Goal: Communication & Community: Answer question/provide support

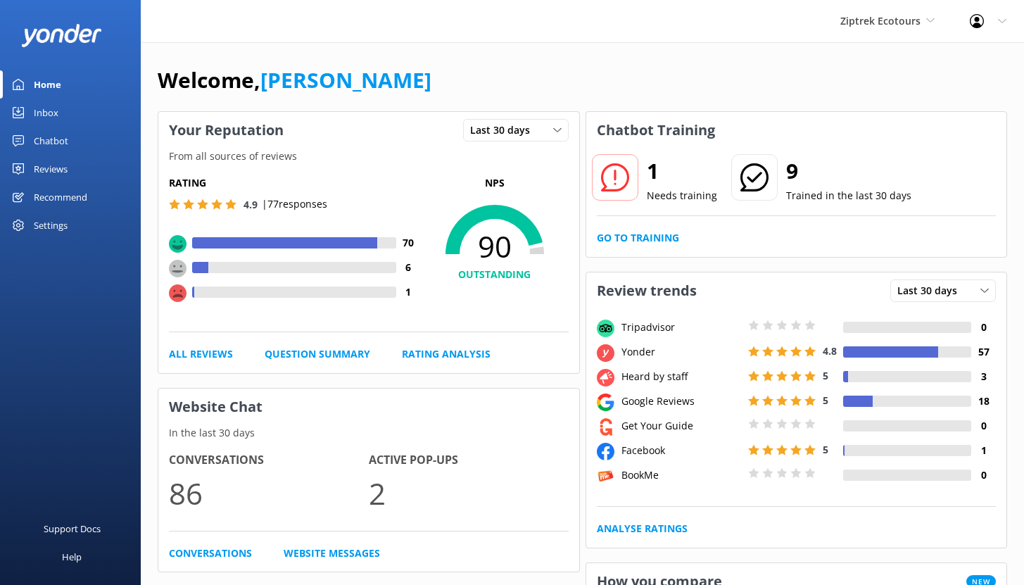
click at [62, 139] on div "Chatbot" at bounding box center [51, 141] width 34 height 28
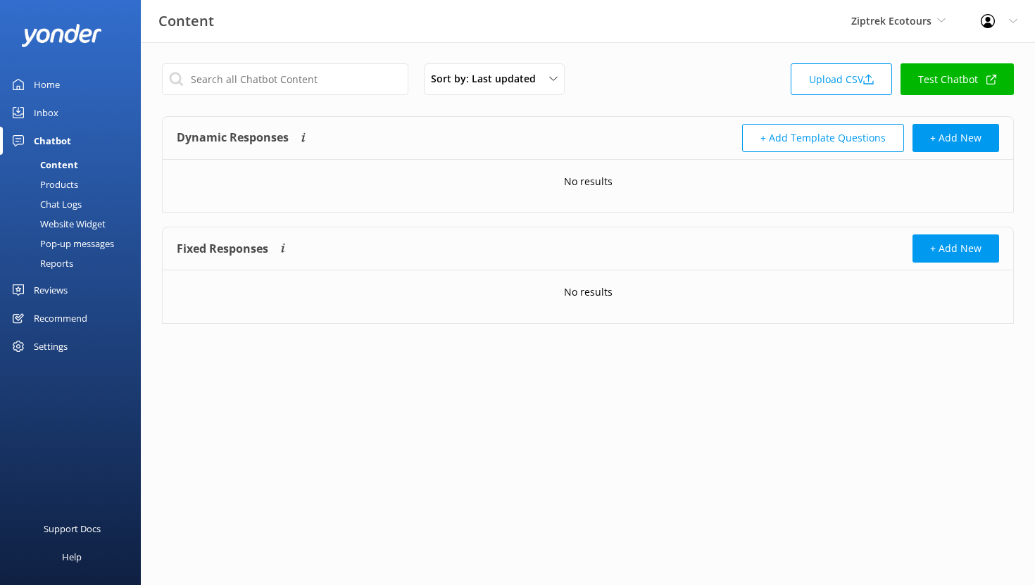
click at [70, 263] on div "Reports" at bounding box center [40, 263] width 65 height 20
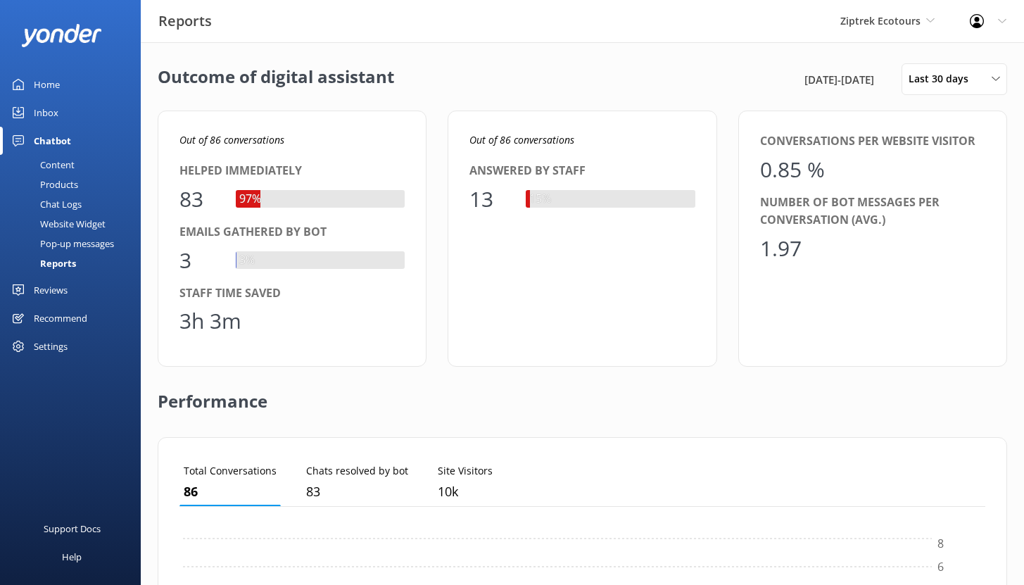
scroll to position [131, 795]
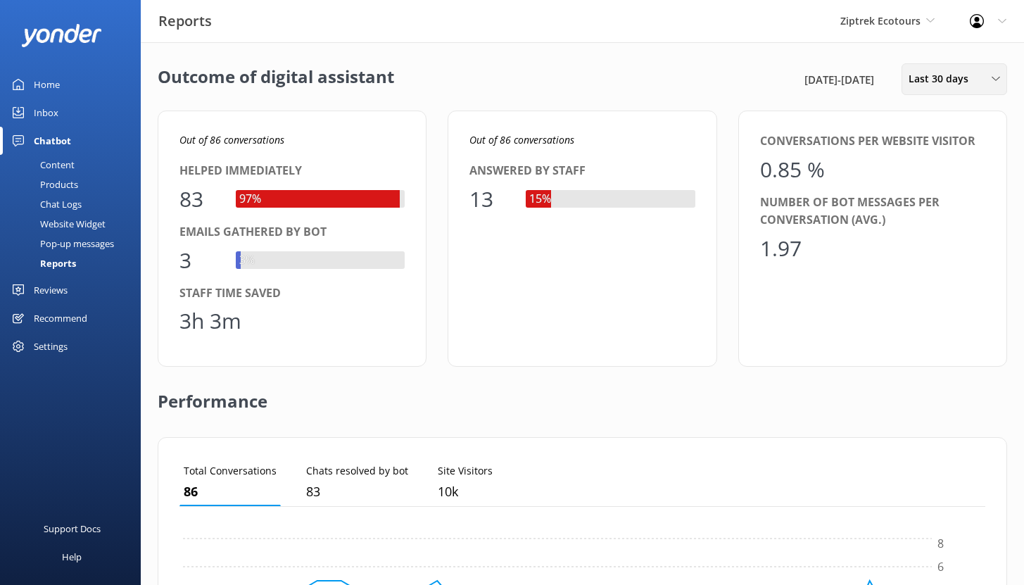
click at [935, 86] on span "Last 30 days" at bounding box center [943, 78] width 68 height 15
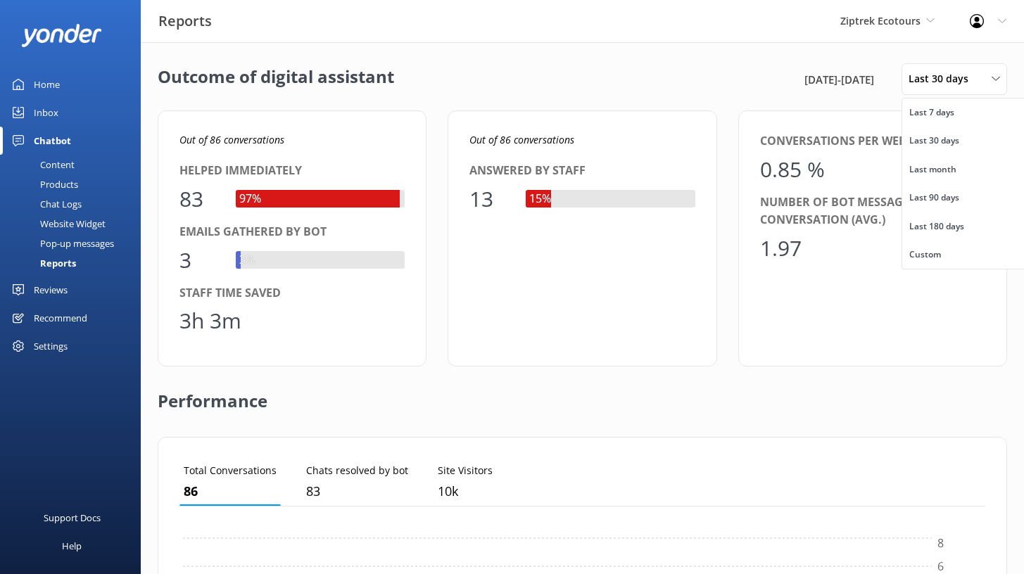
click at [462, 101] on div "Outcome of digital assistant [DATE] - [DATE] Last 30 days Last 7 days Last 30 d…" at bounding box center [582, 511] width 883 height 939
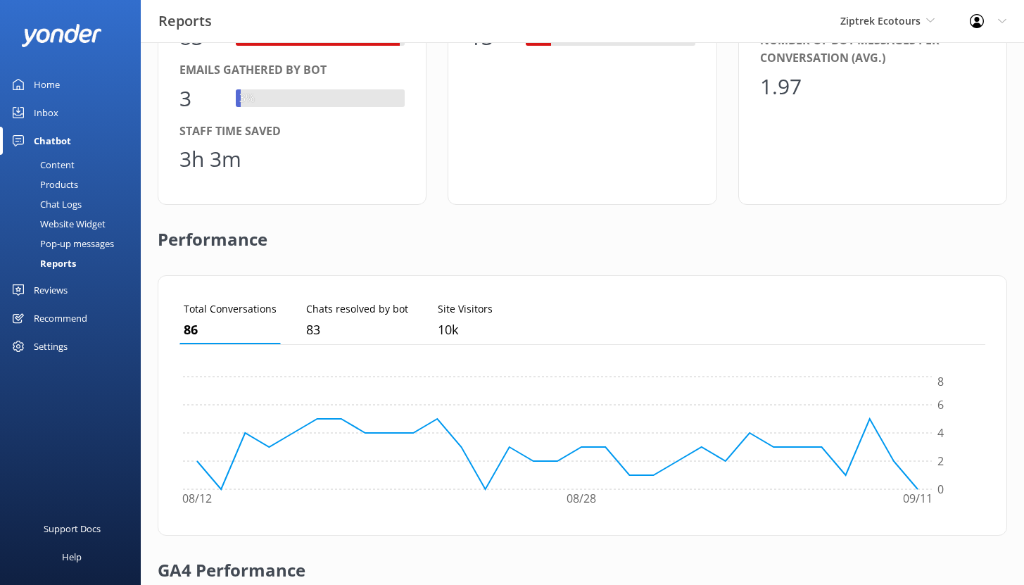
scroll to position [163, 0]
click at [55, 110] on div "Inbox" at bounding box center [46, 113] width 25 height 28
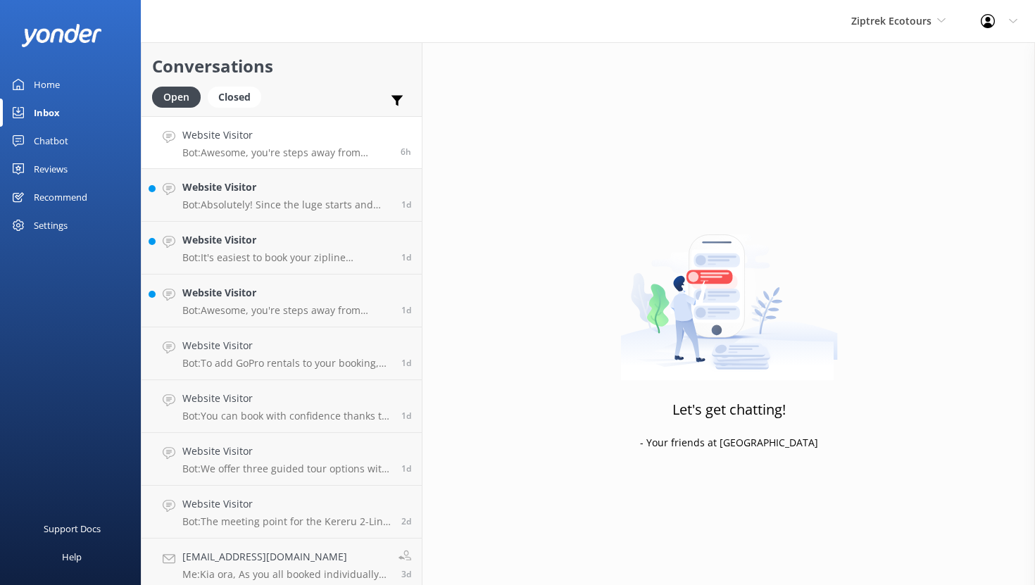
click at [296, 137] on h4 "Website Visitor" at bounding box center [286, 134] width 208 height 15
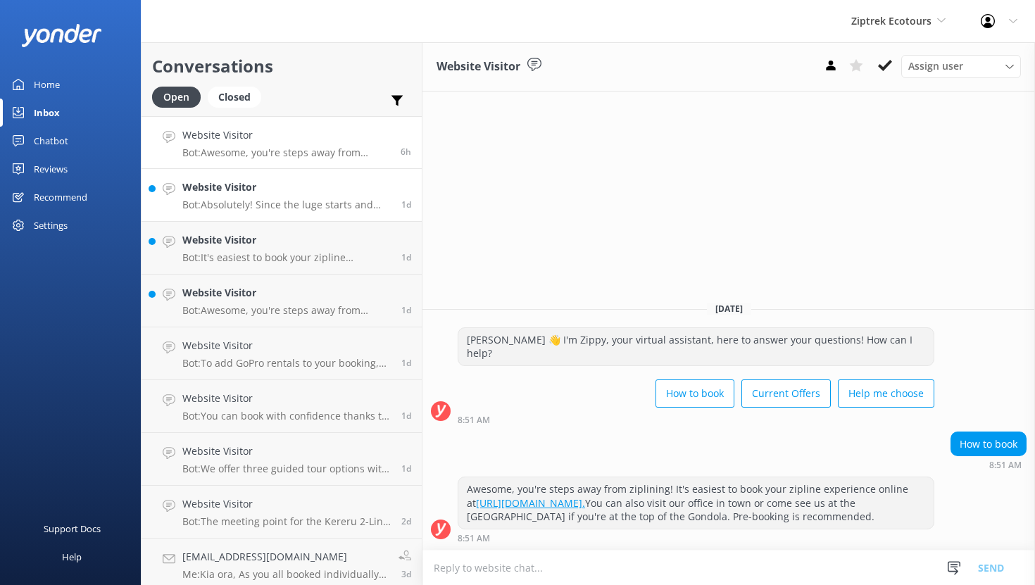
click at [289, 186] on h4 "Website Visitor" at bounding box center [286, 186] width 208 height 15
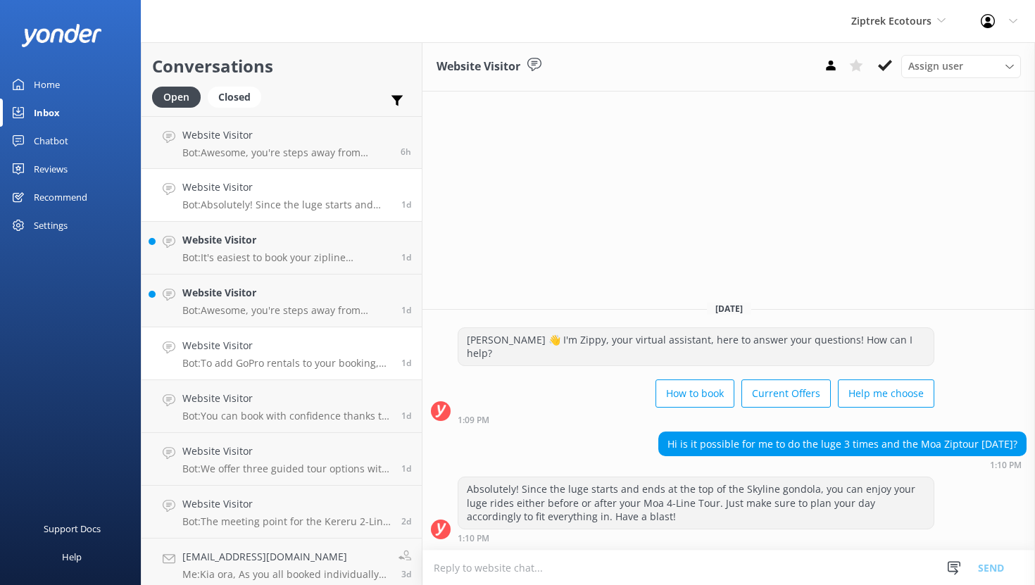
click at [286, 355] on div "Website Visitor Bot: To add GoPro rentals to your booking, please contact our f…" at bounding box center [286, 353] width 208 height 31
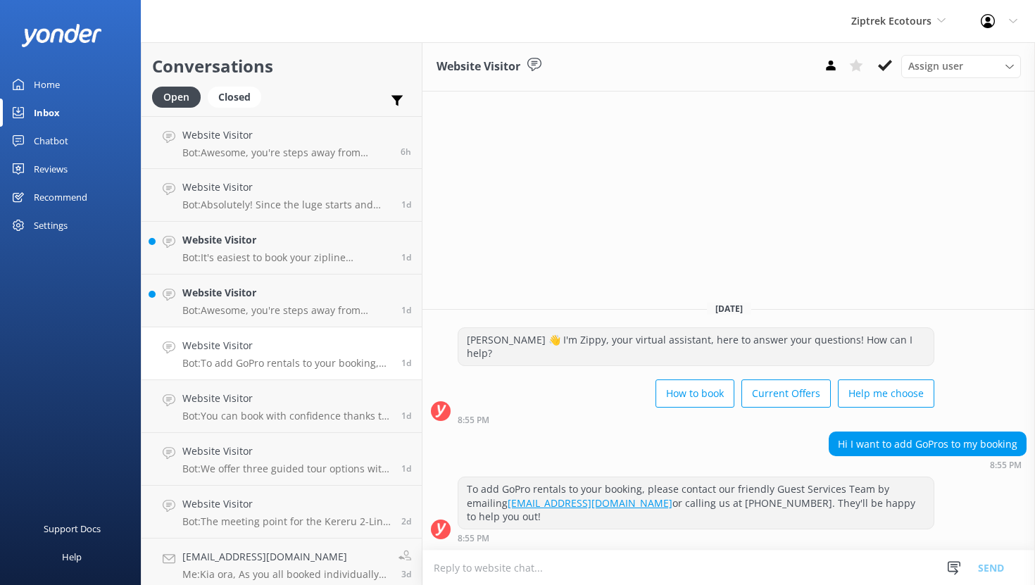
click at [565, 564] on textarea at bounding box center [728, 567] width 612 height 34
click at [970, 70] on div "Assign user" at bounding box center [960, 65] width 113 height 15
